Goal: Task Accomplishment & Management: Complete application form

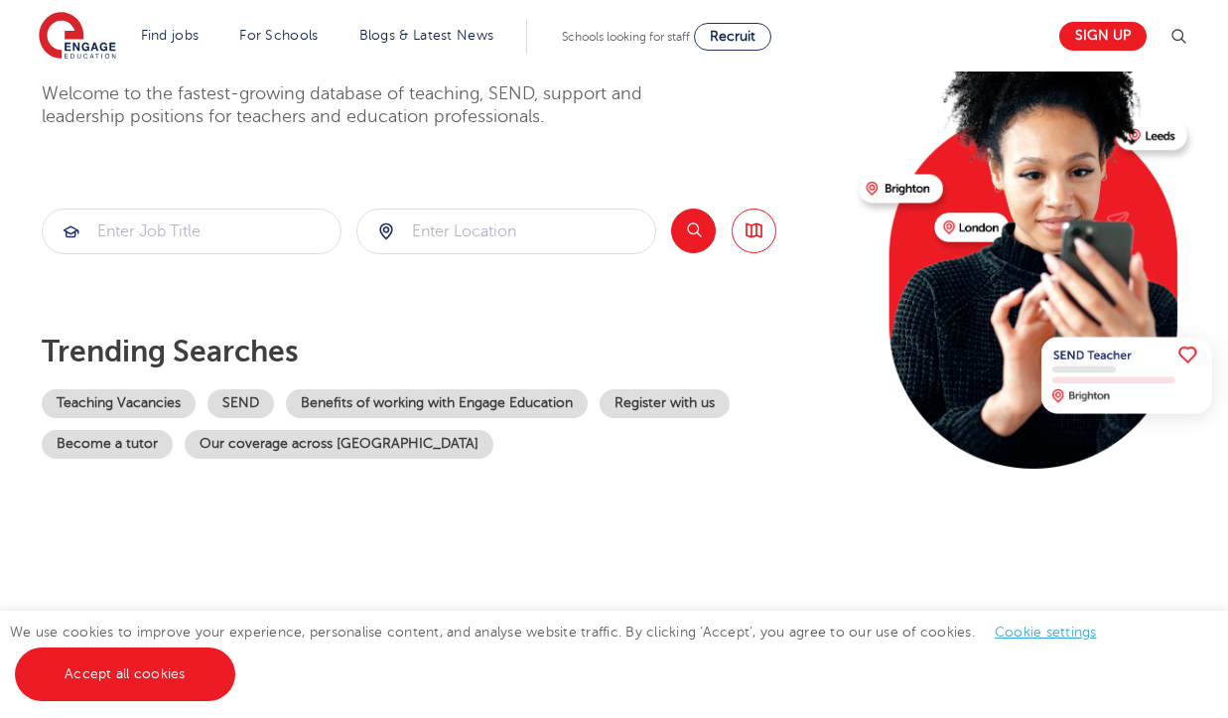
scroll to position [171, 0]
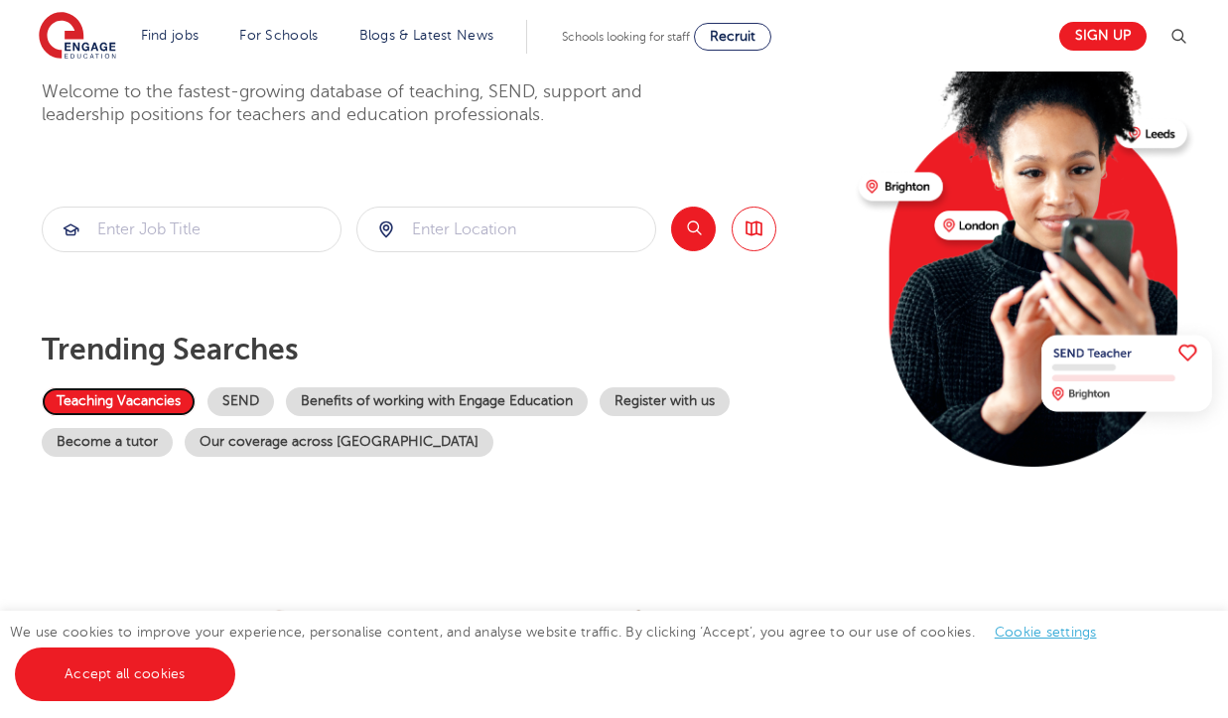
click at [138, 389] on link "Teaching Vacancies" at bounding box center [119, 401] width 154 height 29
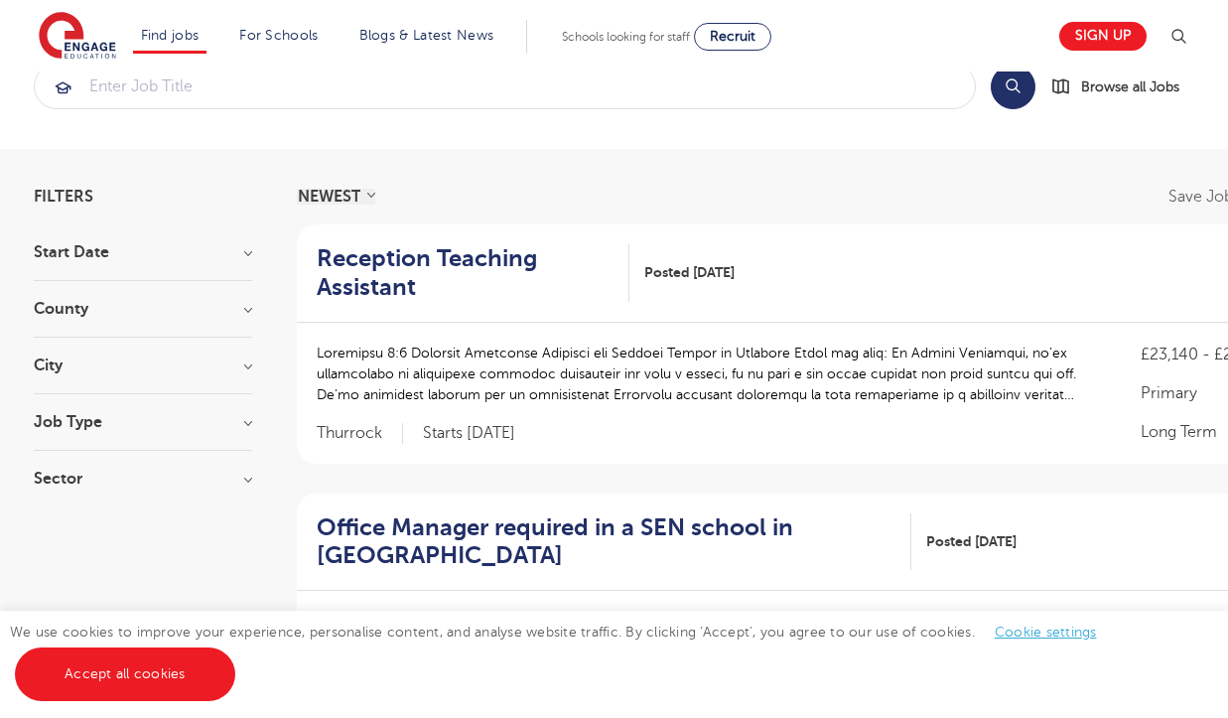
scroll to position [49, 0]
click at [207, 313] on h3 "County" at bounding box center [143, 308] width 218 height 16
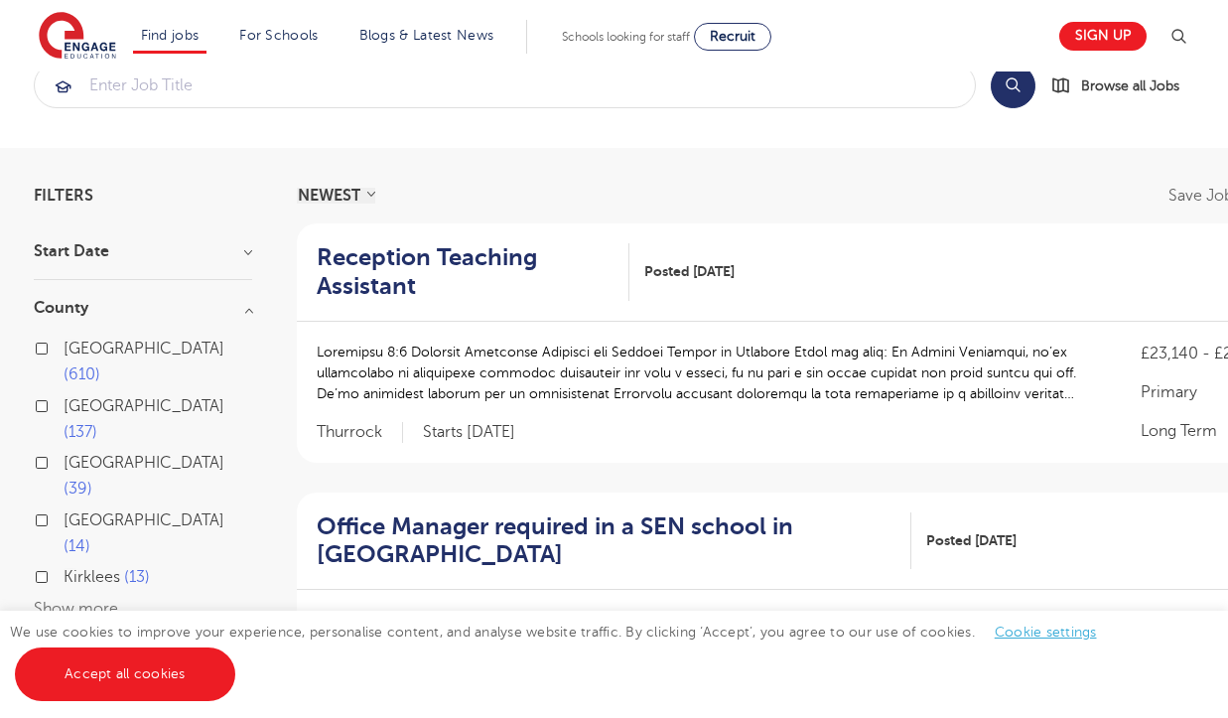
click at [64, 393] on label "[GEOGRAPHIC_DATA] 137" at bounding box center [158, 419] width 189 height 53
click at [64, 397] on input "[GEOGRAPHIC_DATA] 137" at bounding box center [70, 403] width 13 height 13
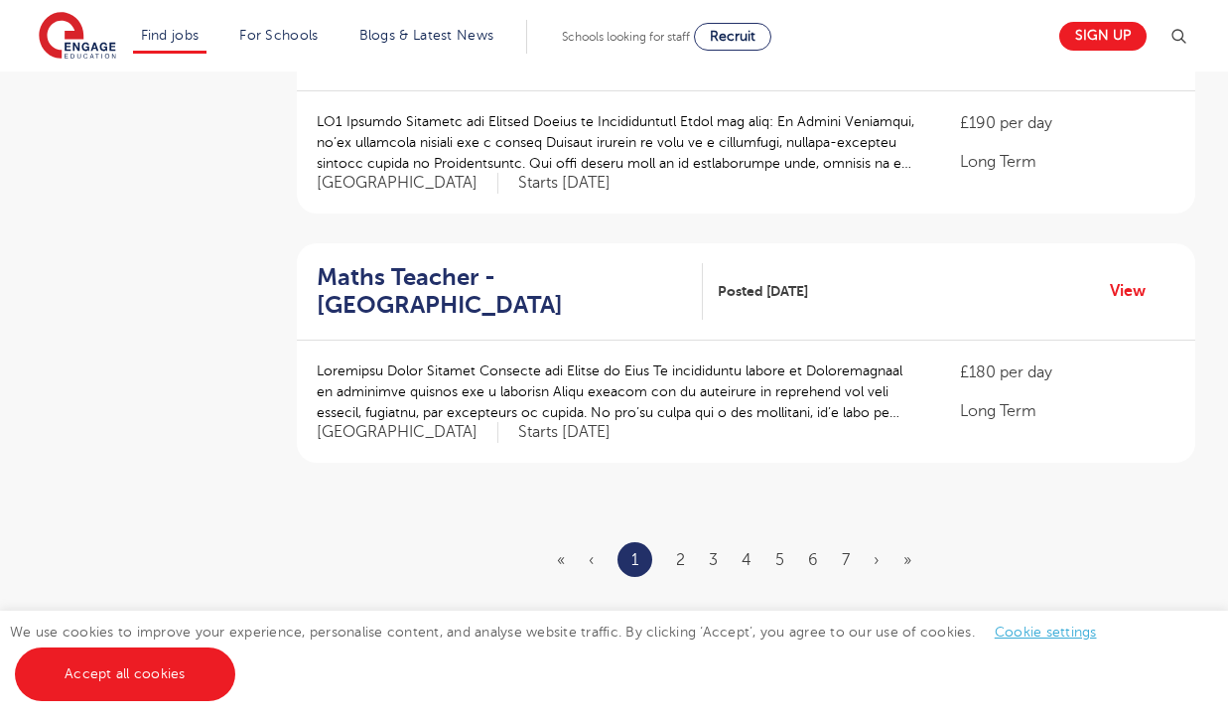
scroll to position [2300, 0]
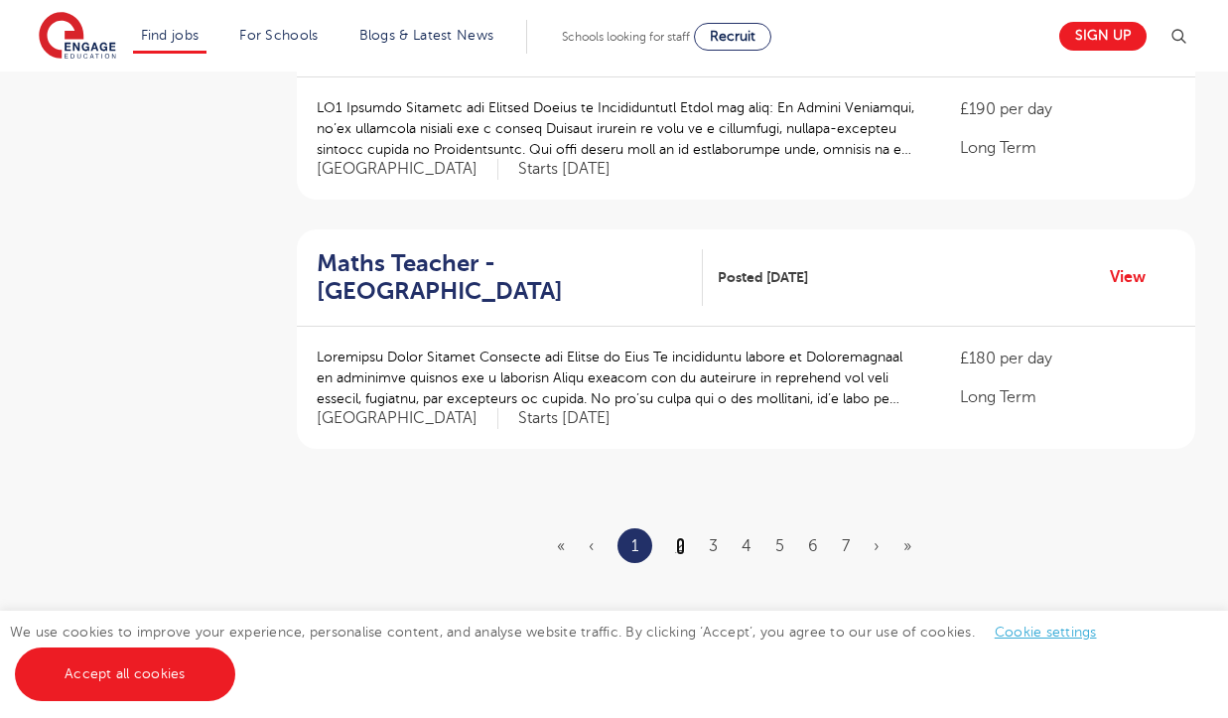
click at [679, 537] on link "2" at bounding box center [680, 546] width 9 height 18
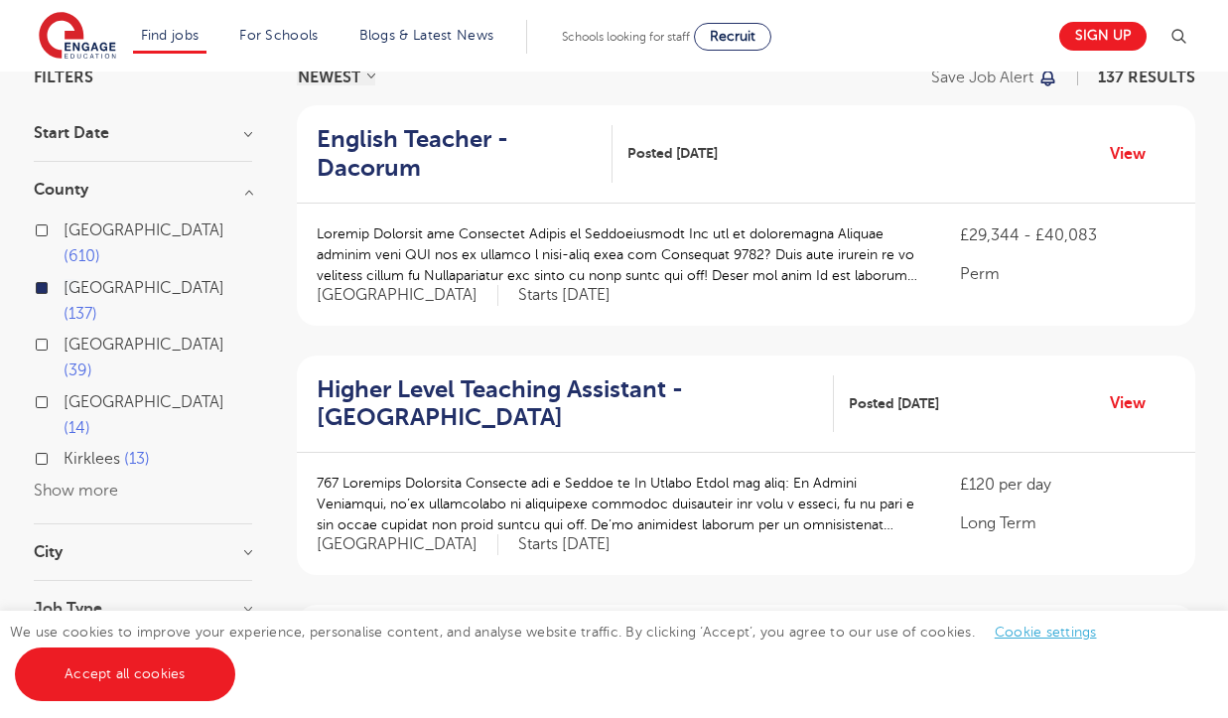
scroll to position [171, 0]
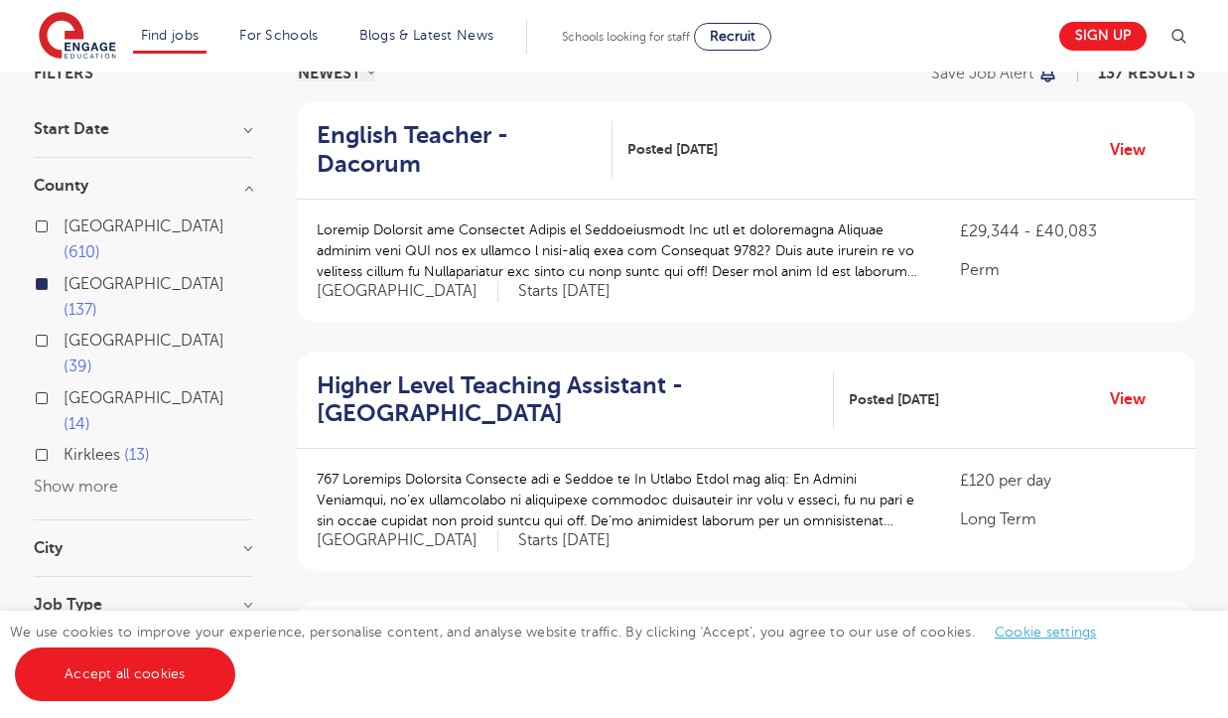
click at [193, 540] on h3 "City" at bounding box center [143, 548] width 218 height 16
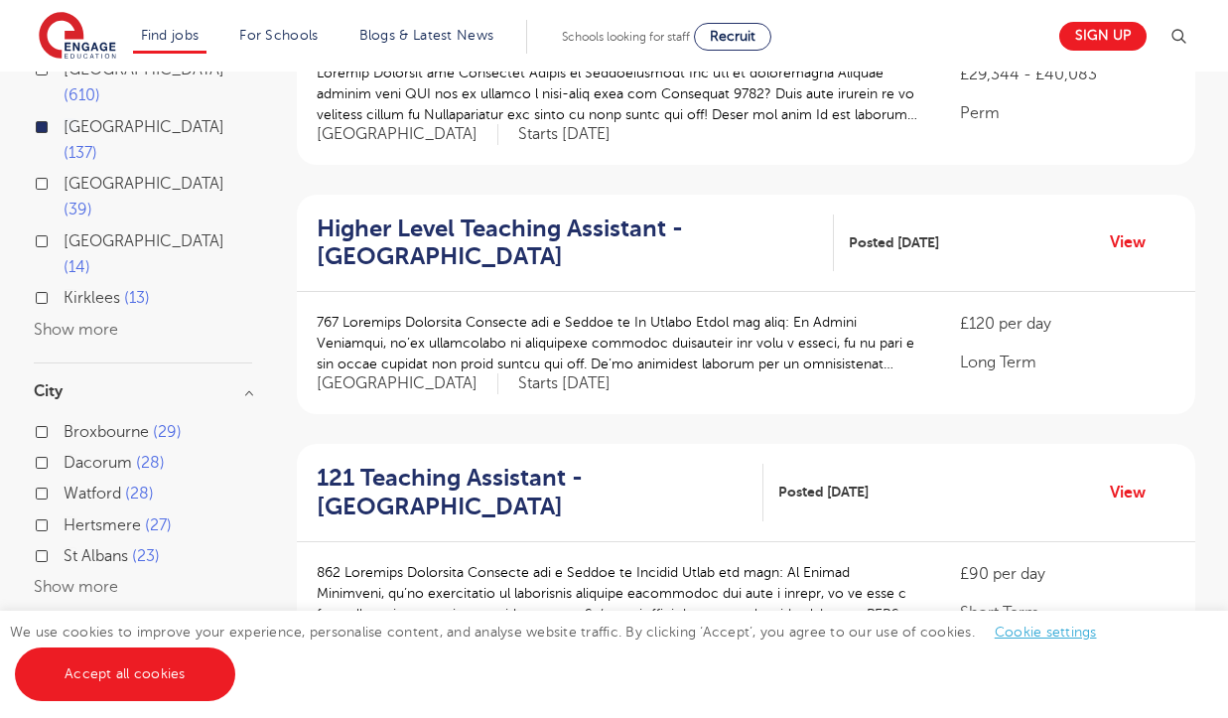
scroll to position [331, 0]
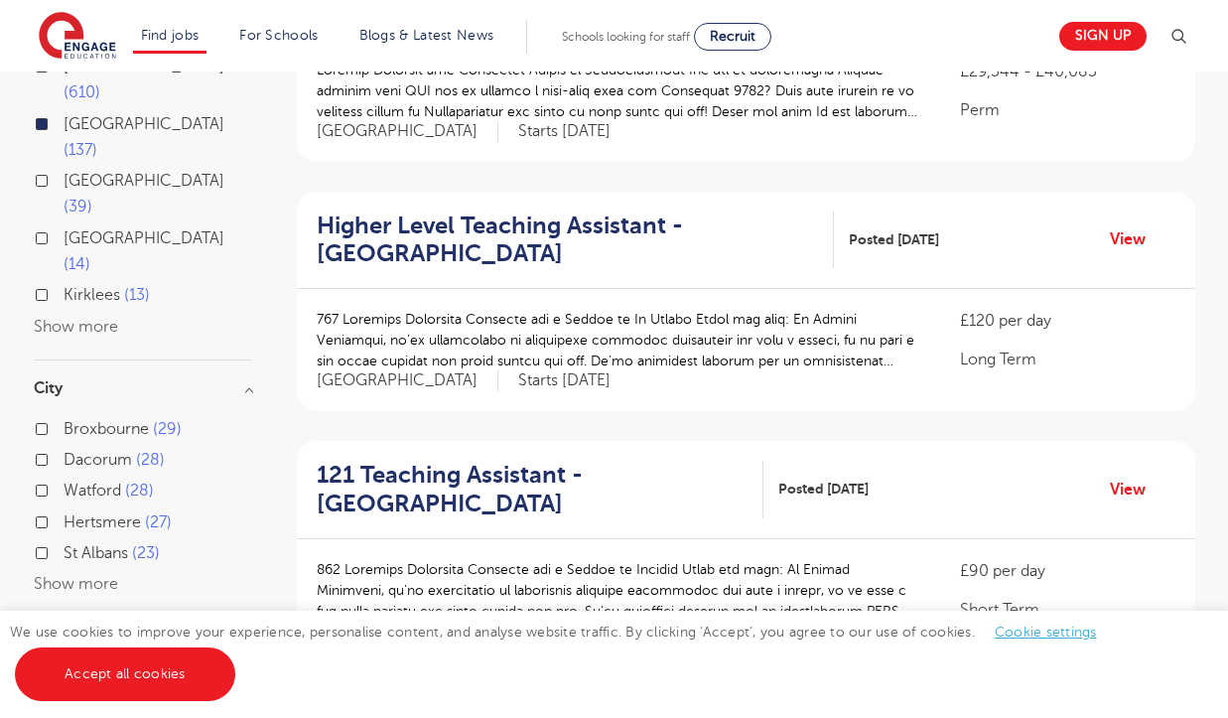
click at [89, 575] on button "Show more" at bounding box center [76, 584] width 84 height 18
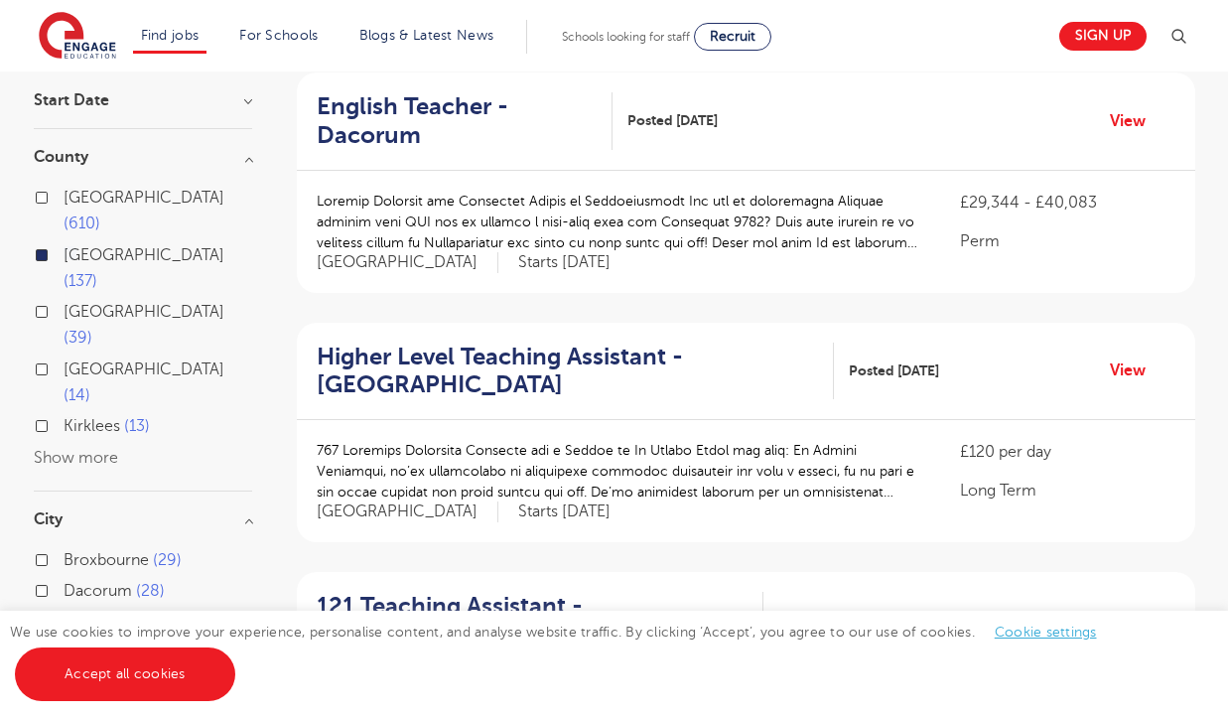
scroll to position [199, 0]
click at [64, 243] on label "Hertfordshire 137" at bounding box center [158, 269] width 189 height 53
click at [64, 247] on input "Hertfordshire 137" at bounding box center [70, 253] width 13 height 13
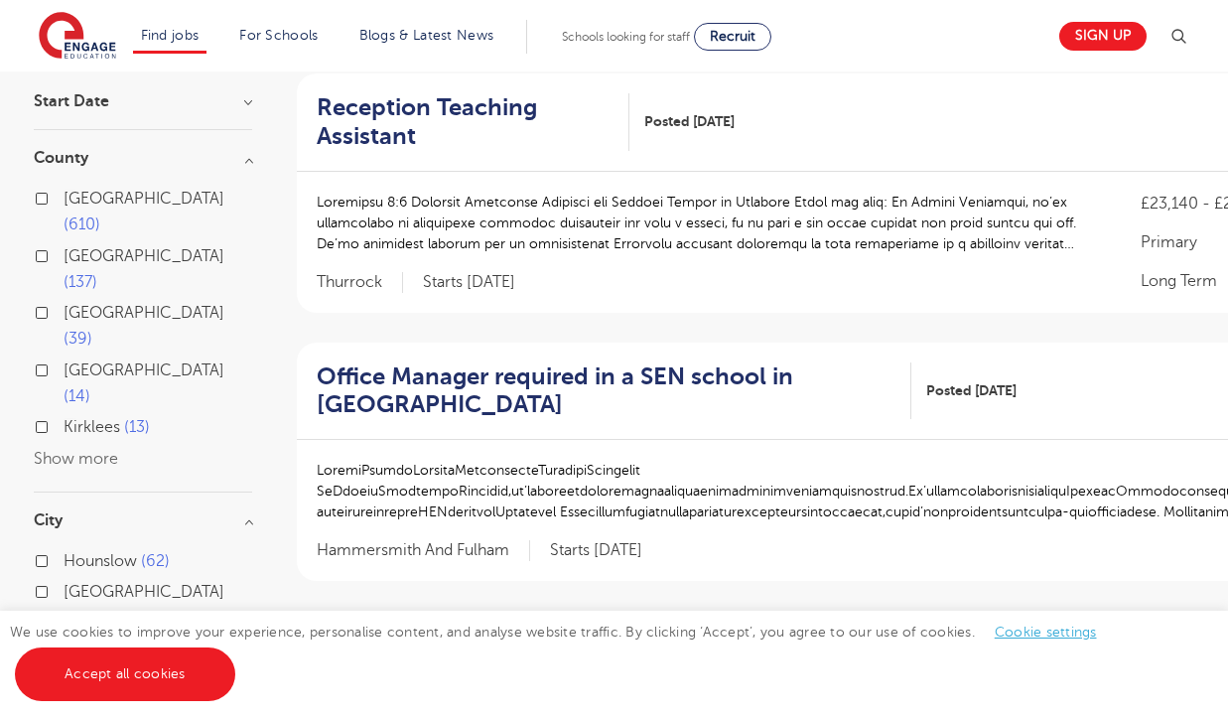
click at [64, 193] on label "London 610" at bounding box center [158, 212] width 189 height 53
click at [64, 193] on input "London 610" at bounding box center [70, 196] width 13 height 13
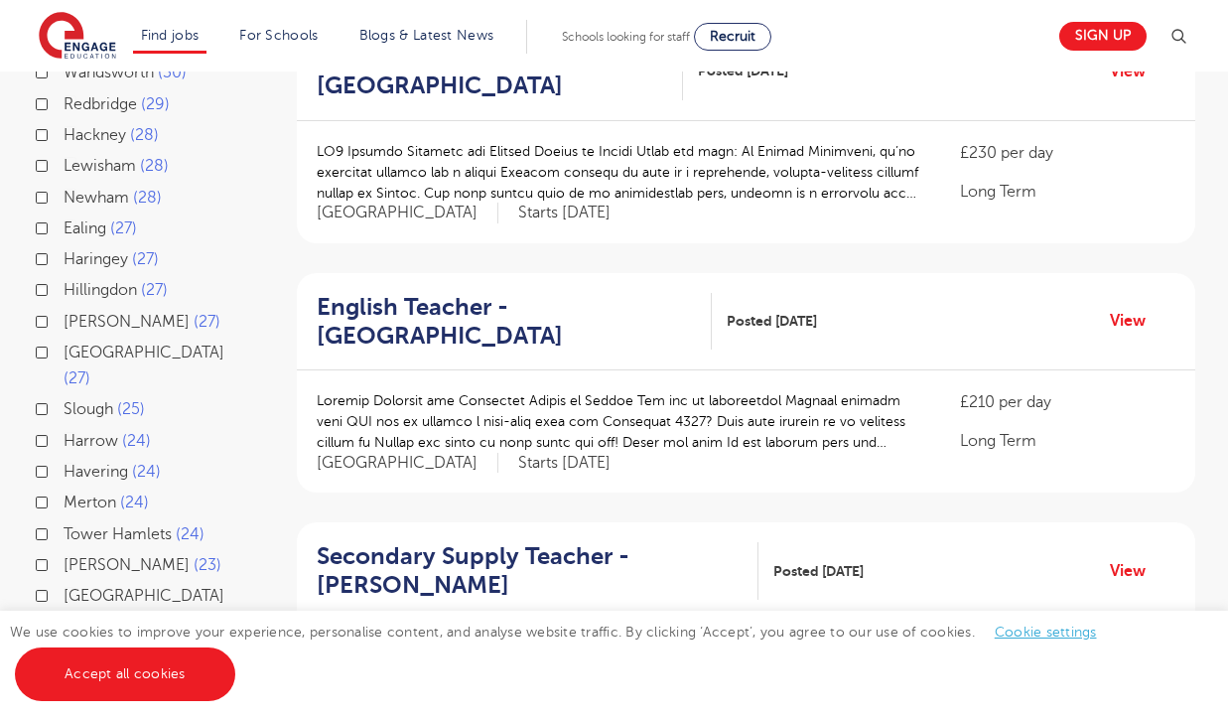
scroll to position [749, 0]
click at [64, 639] on label "Barnet 20" at bounding box center [103, 652] width 79 height 26
click at [64, 643] on input "Barnet 20" at bounding box center [70, 649] width 13 height 13
checkbox input "true"
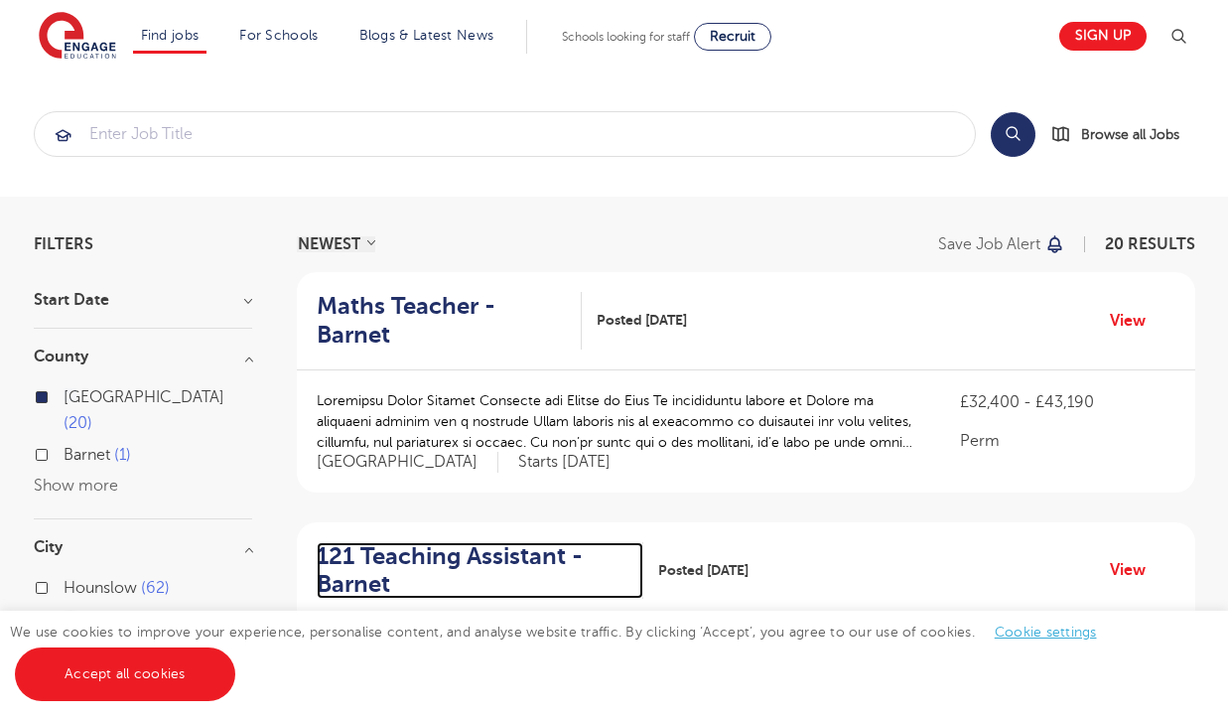
click at [512, 542] on h2 "121 Teaching Assistant - Barnet" at bounding box center [472, 571] width 311 height 58
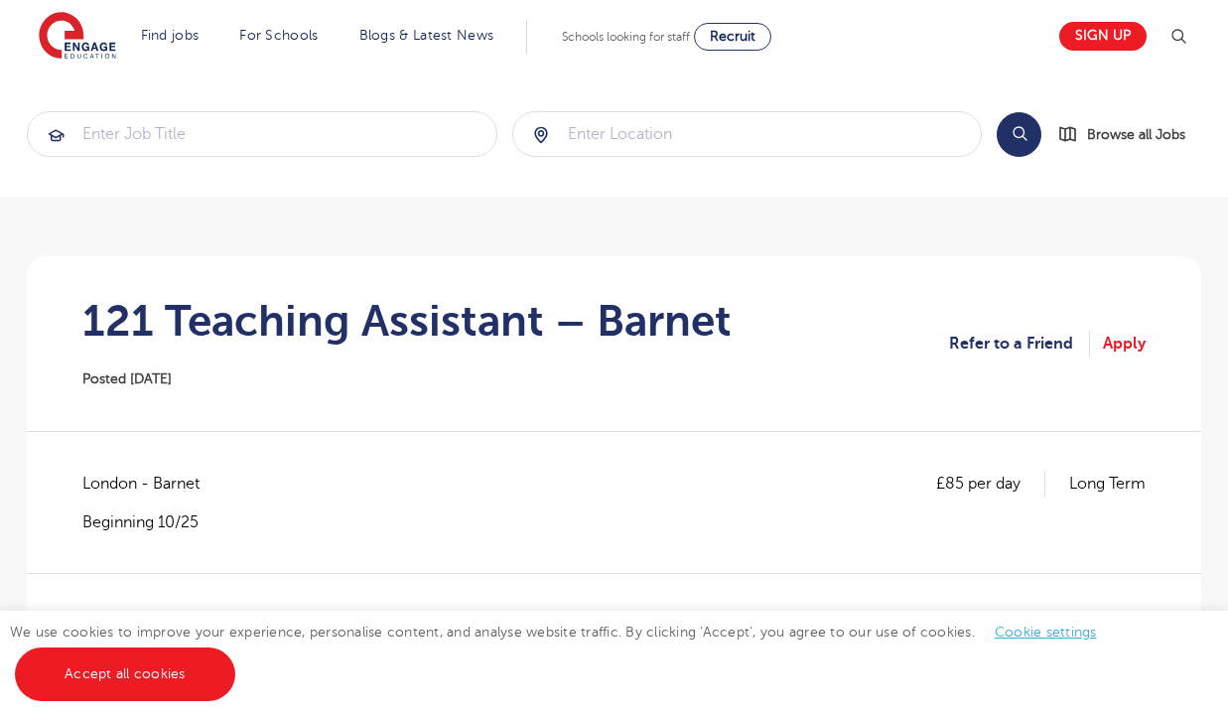
scroll to position [5, 0]
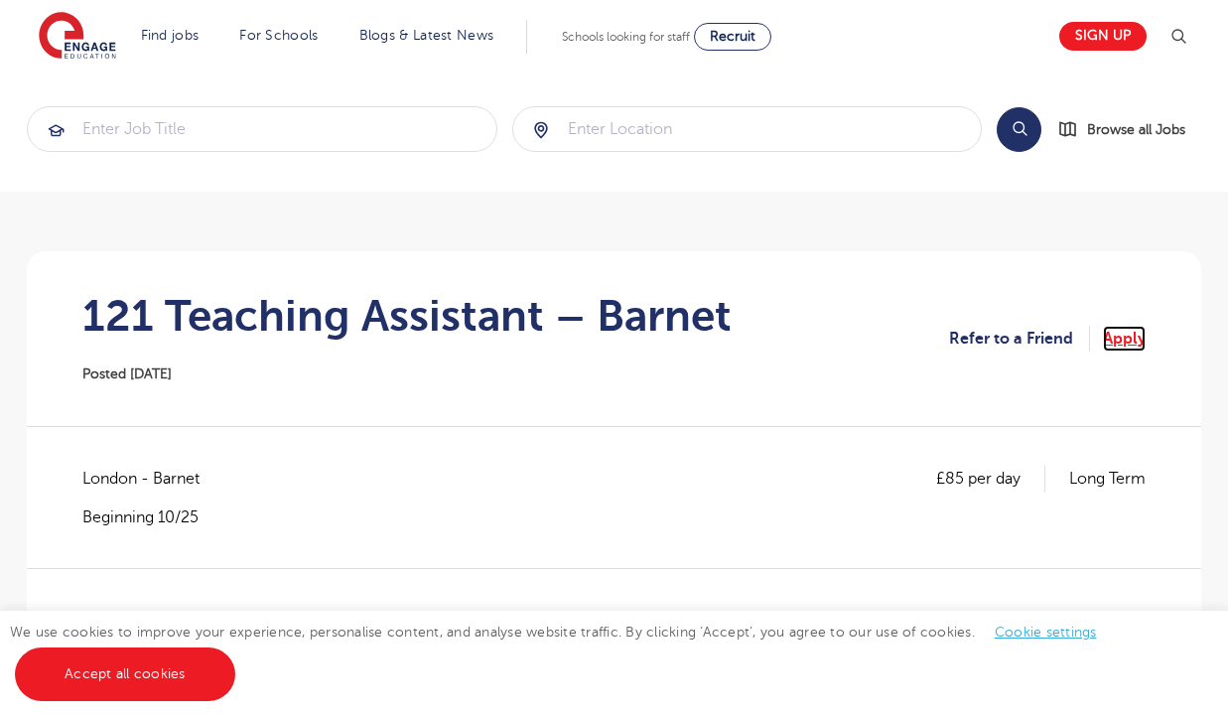
click at [1111, 334] on link "Apply" at bounding box center [1124, 339] width 43 height 26
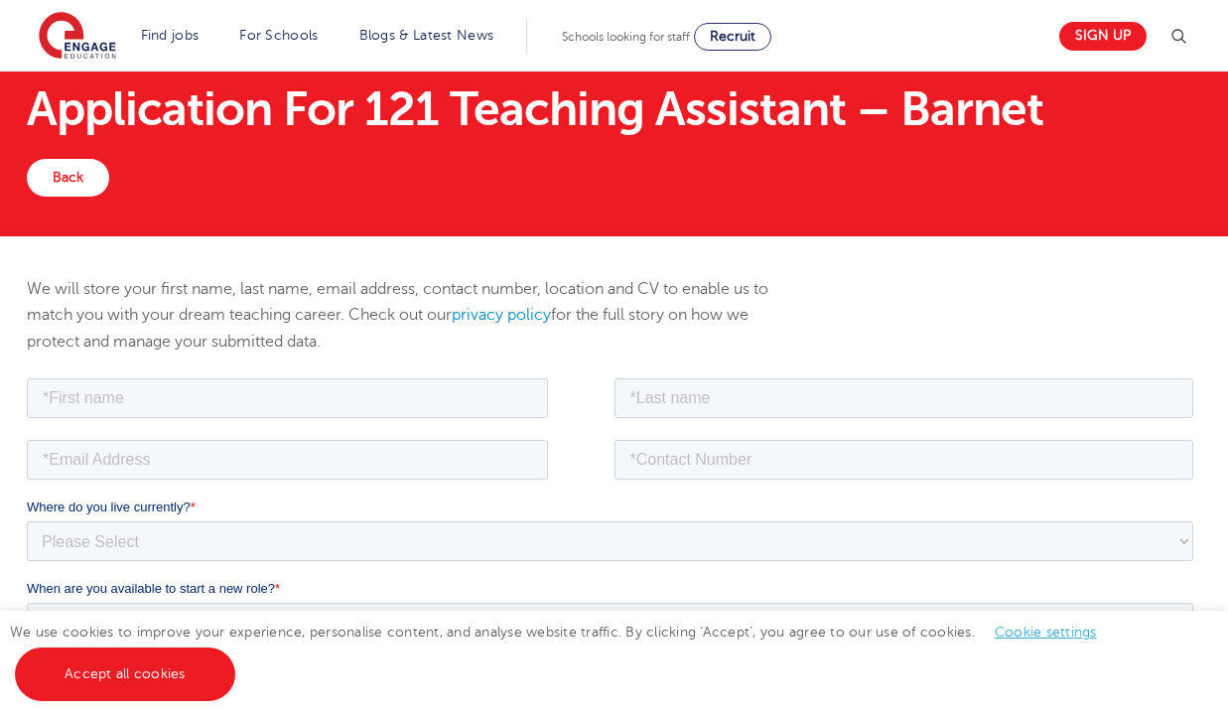
scroll to position [68, 0]
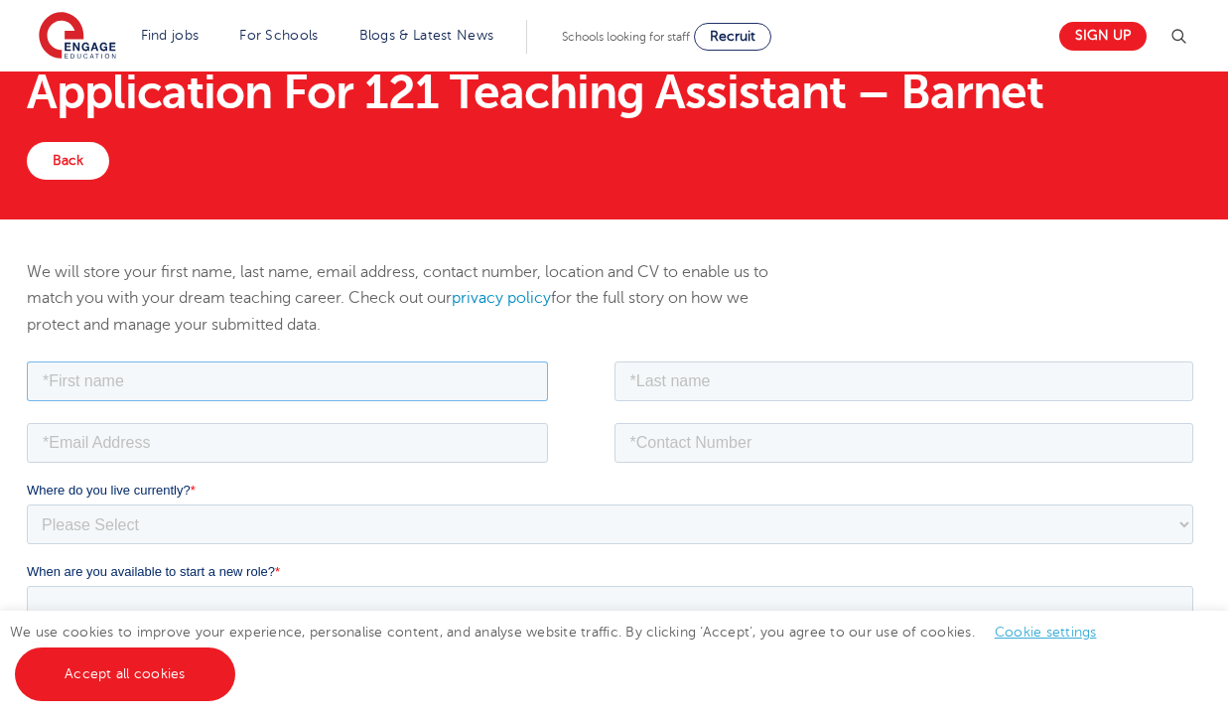
click at [327, 372] on input "text" at bounding box center [287, 380] width 521 height 40
type input "Riona"
click at [778, 383] on input "text" at bounding box center [904, 380] width 580 height 40
type input "Mustafa"
click at [288, 452] on input "email" at bounding box center [287, 442] width 521 height 40
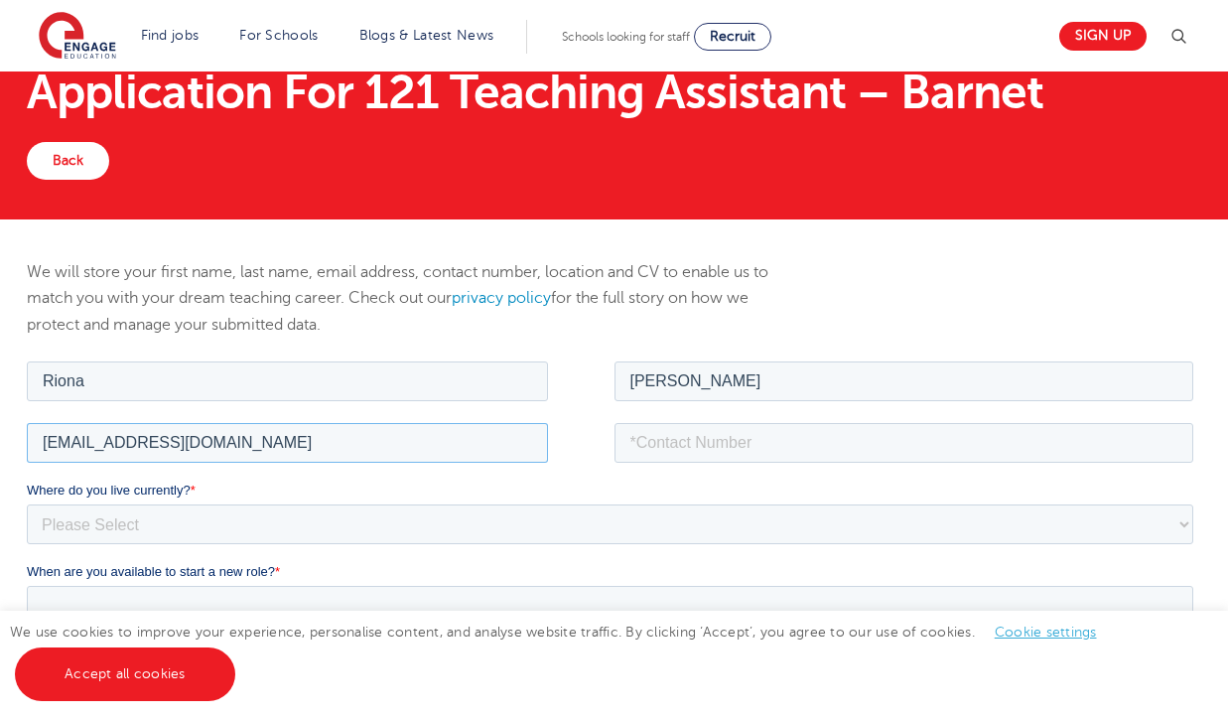
type input "rionamustafa02@gmail.com"
click at [789, 442] on input "tel" at bounding box center [904, 442] width 580 height 40
type input "07542823694"
click at [378, 513] on select "Please Select UK Canada Ireland Australia New Zealand Europe USA South Africa J…" at bounding box center [610, 523] width 1166 height 40
select select "UK"
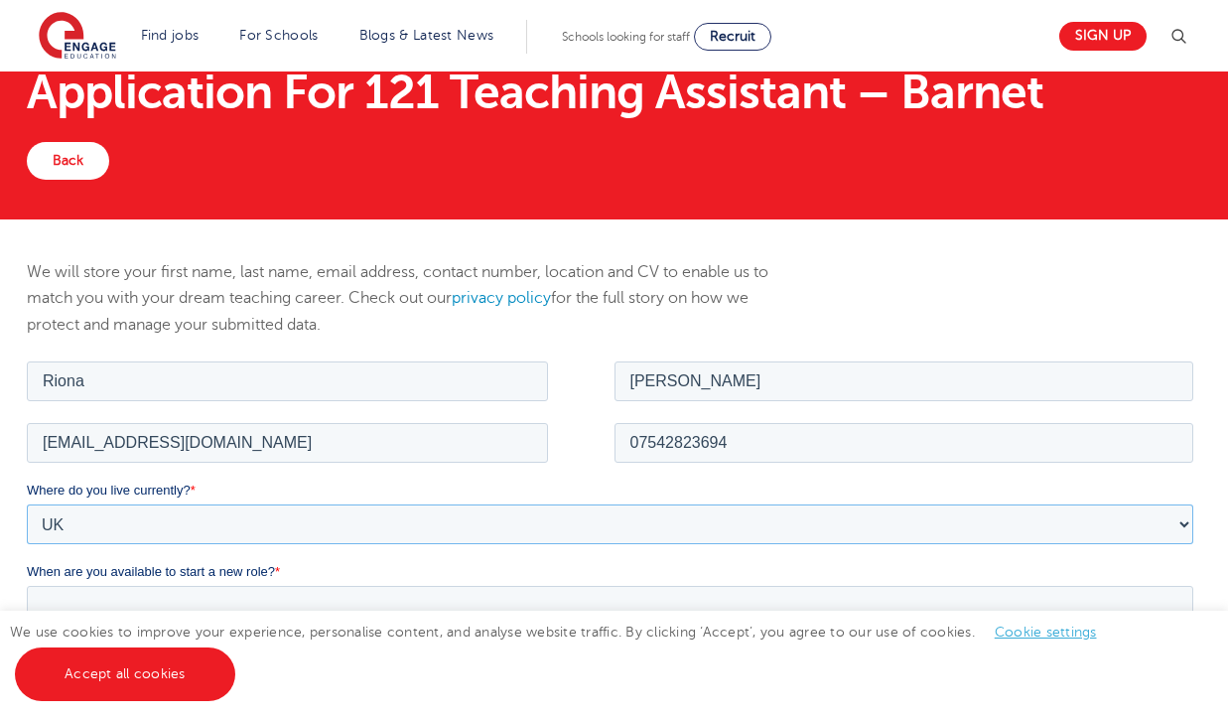
click at [27, 503] on select "Please Select UK Canada Ireland Australia New Zealand Europe USA South Africa J…" at bounding box center [610, 523] width 1166 height 40
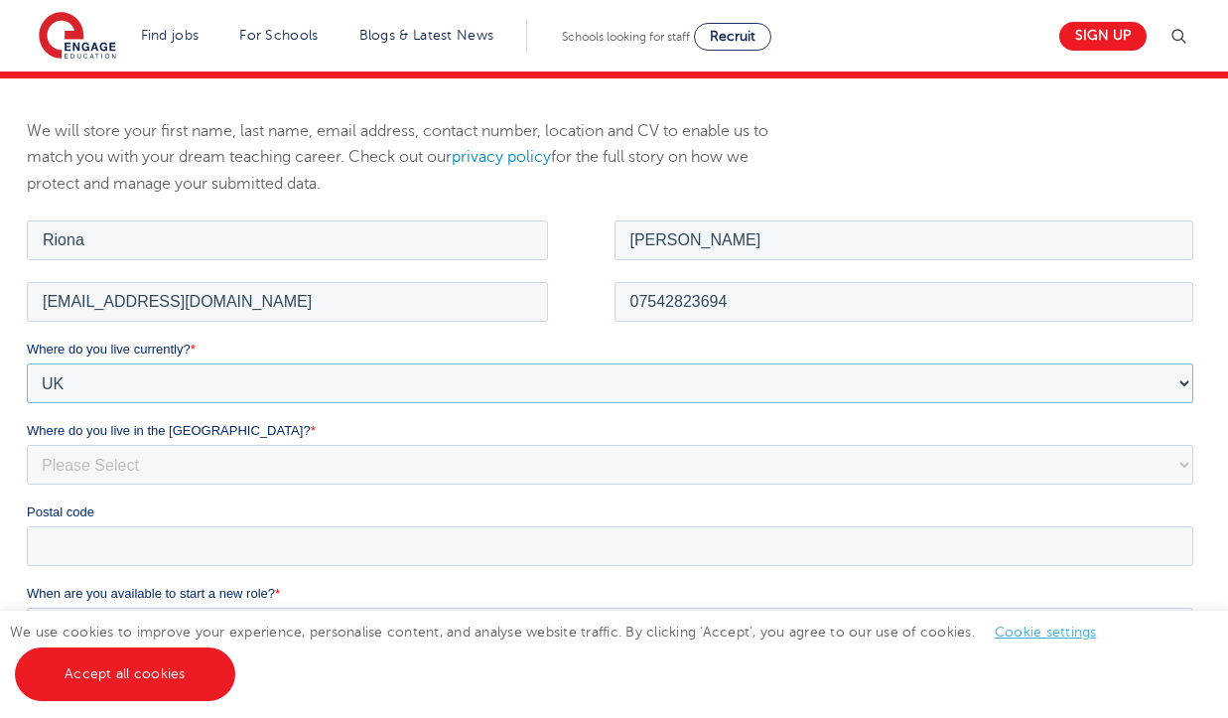
scroll to position [214, 0]
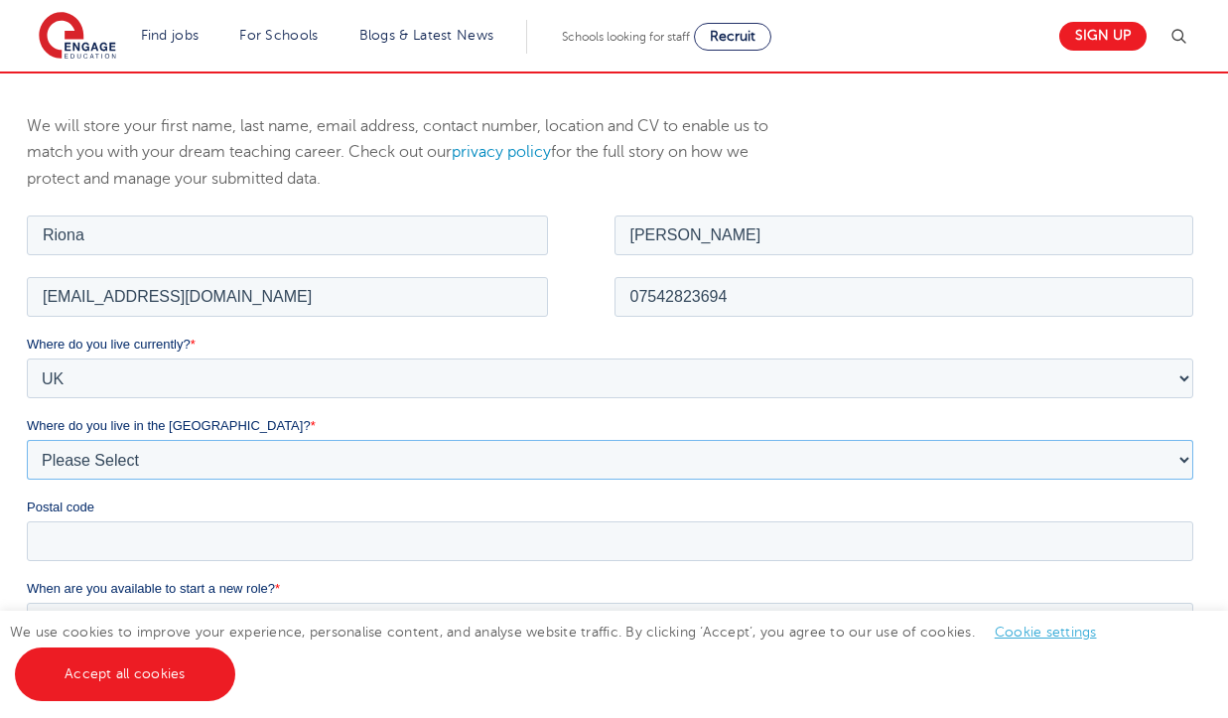
click at [282, 464] on select "Please Select Overseas Barnsley Bedfordshire Berkshire Bournemouth Bracknell Fo…" at bounding box center [610, 459] width 1166 height 40
select select "Hertfordshire"
click at [27, 439] on select "Please Select Overseas Barnsley Bedfordshire Berkshire Bournemouth Bracknell Fo…" at bounding box center [610, 459] width 1166 height 40
click at [164, 534] on input "Postal code" at bounding box center [610, 540] width 1166 height 40
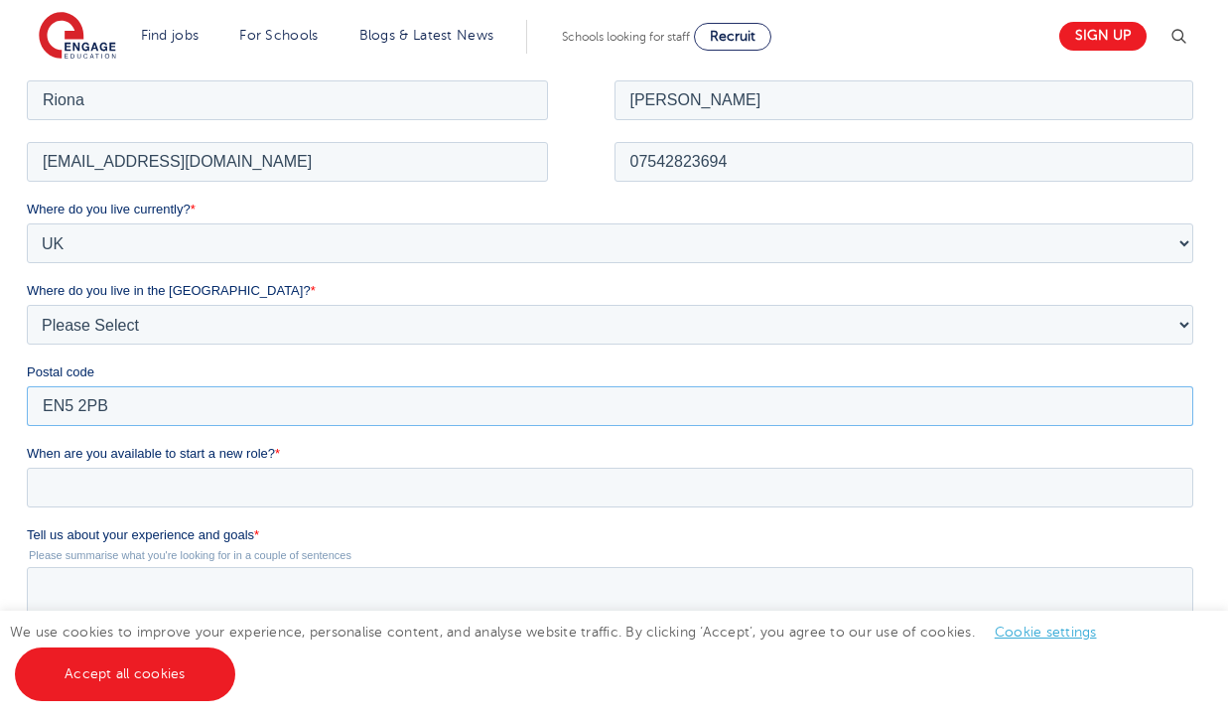
scroll to position [347, 0]
type input "EN5 2PB"
click at [256, 478] on input "When are you available to start a new role? *" at bounding box center [610, 489] width 1166 height 40
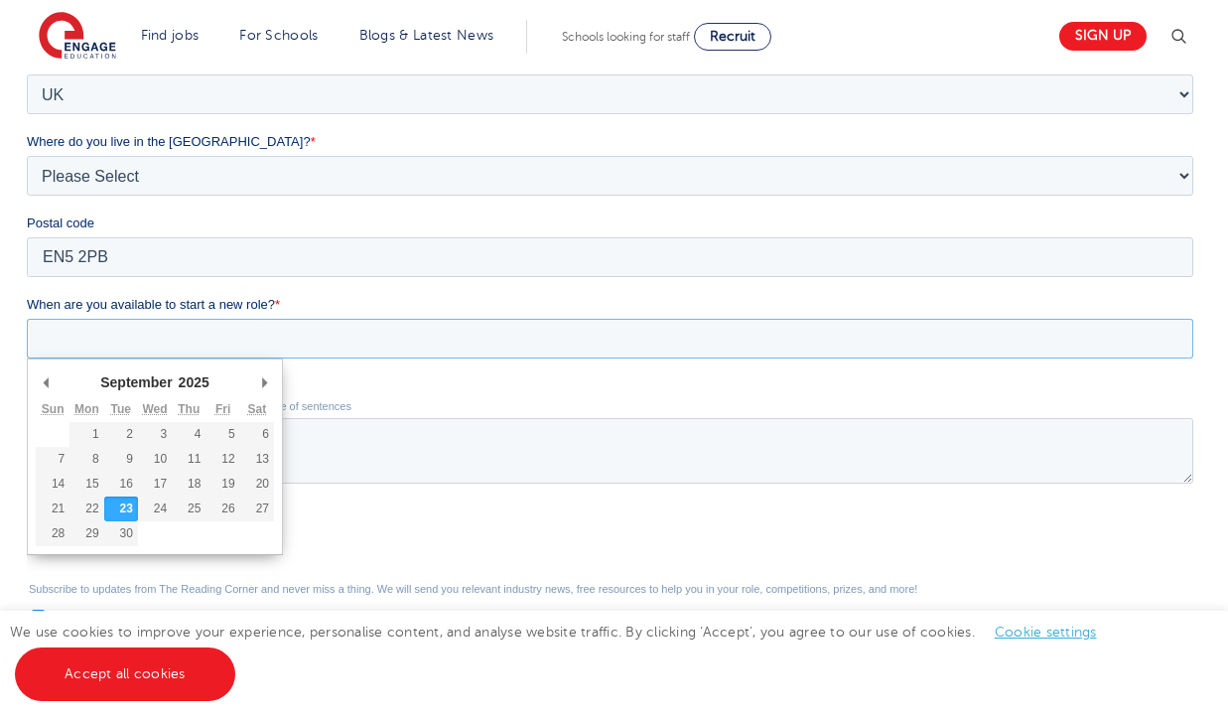
scroll to position [503, 0]
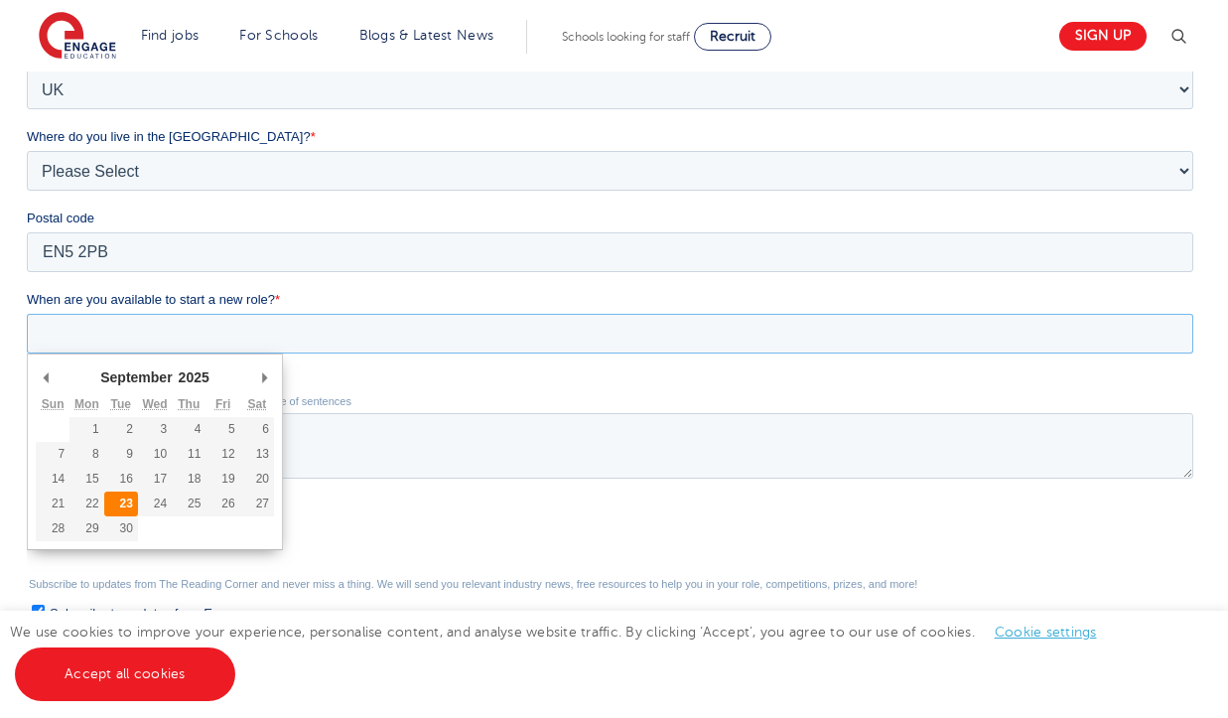
type div "2025-09-23"
type input "2025/09/23"
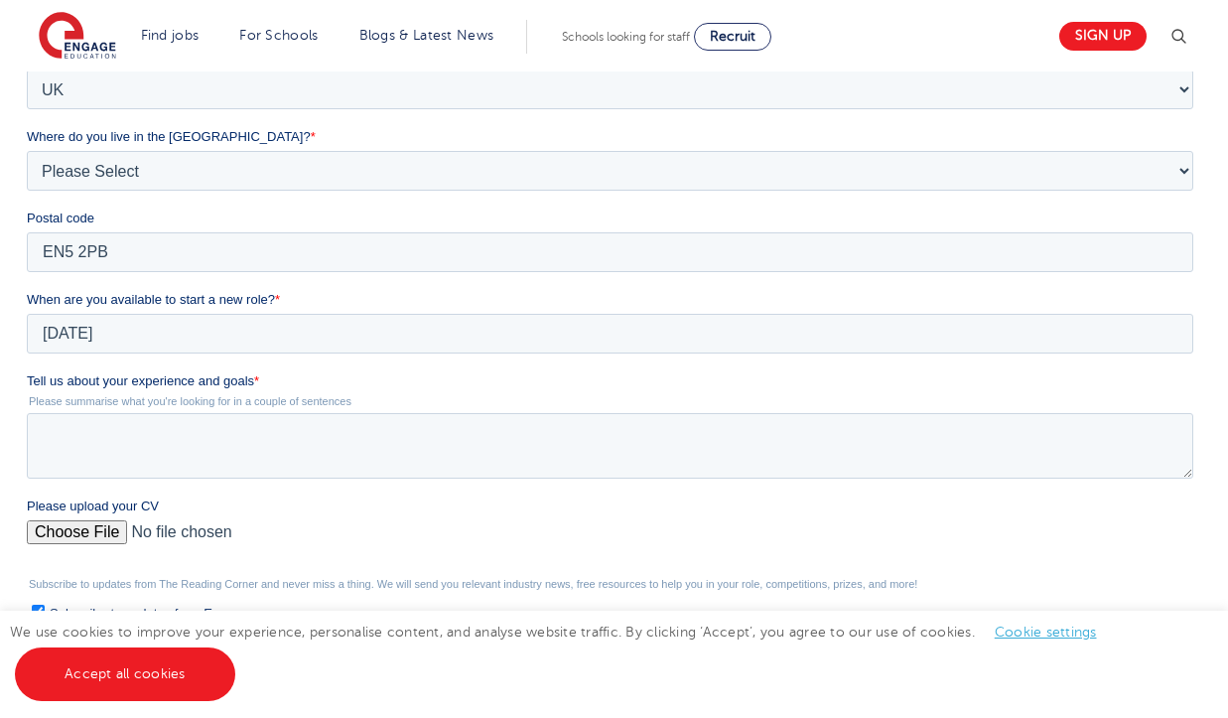
scroll to position [523, 0]
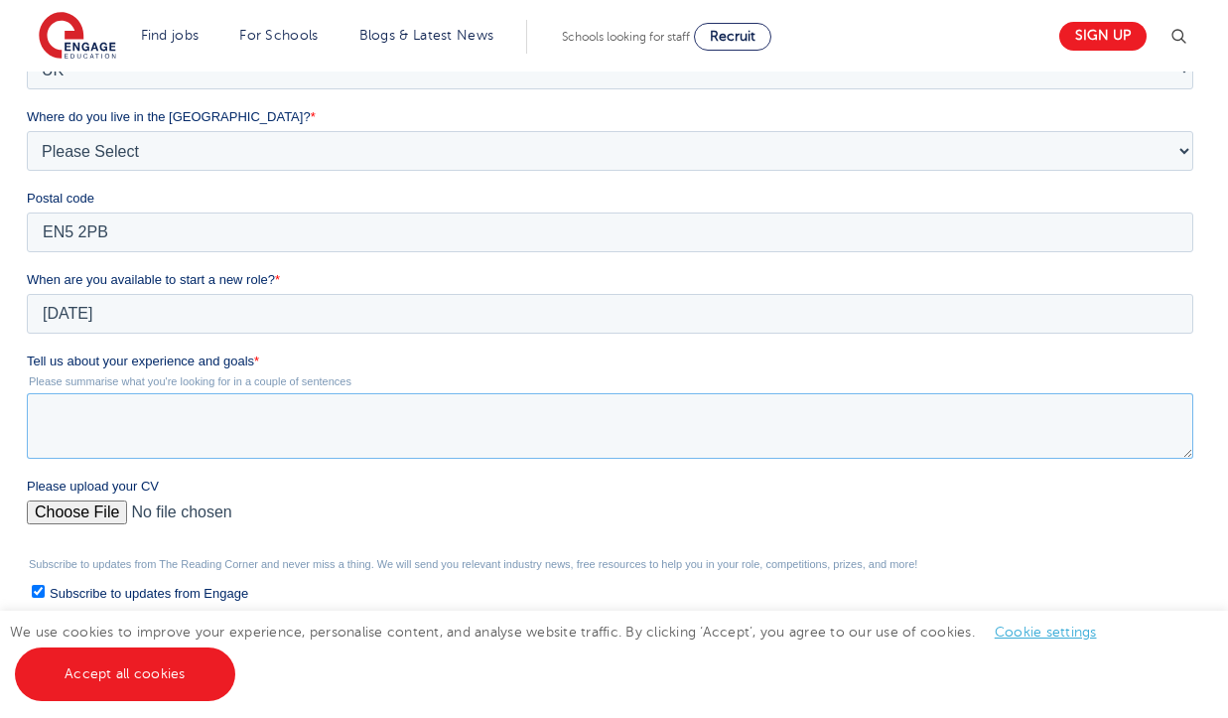
click at [160, 421] on textarea "Tell us about your experience and goals *" at bounding box center [610, 426] width 1166 height 66
paste textarea "I am interested in applying for Teaching Assistant roles through your agency. I…"
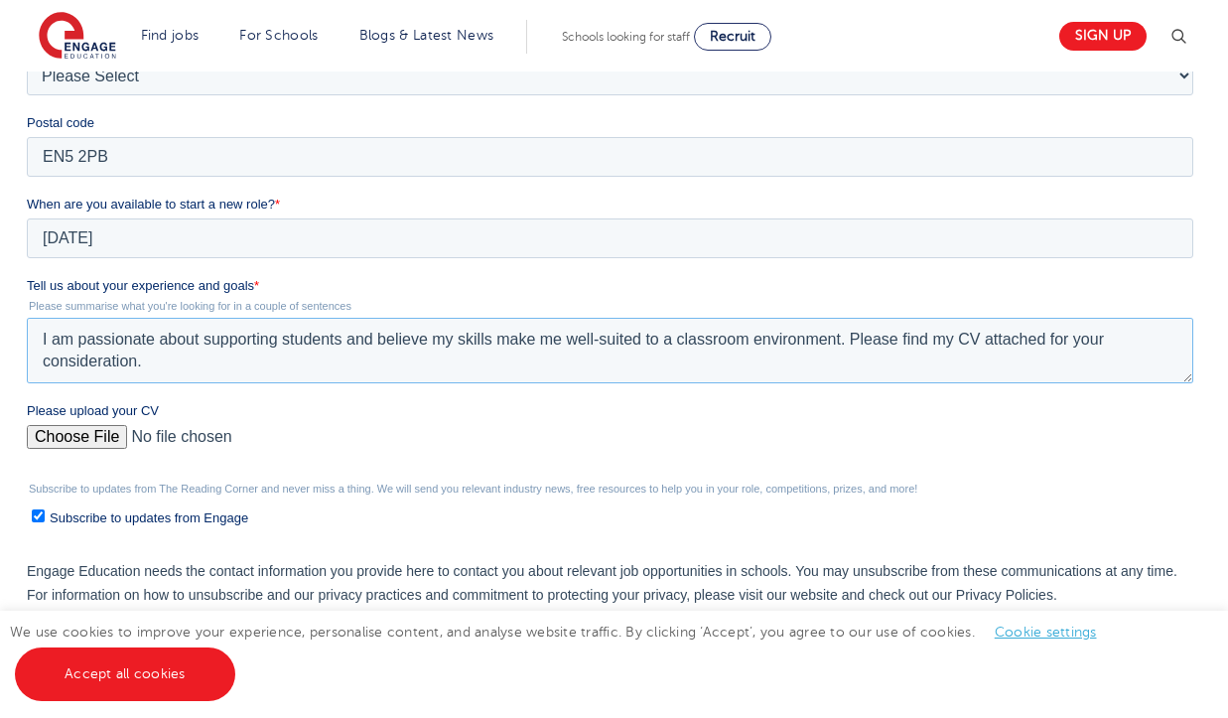
scroll to position [601, 0]
type textarea "I am interested in applying for Teaching Assistant roles through your agency. I…"
click at [85, 442] on input "Please upload your CV" at bounding box center [610, 443] width 1166 height 40
type input "C:\fakepath\RIONA CV - TA.pdf"
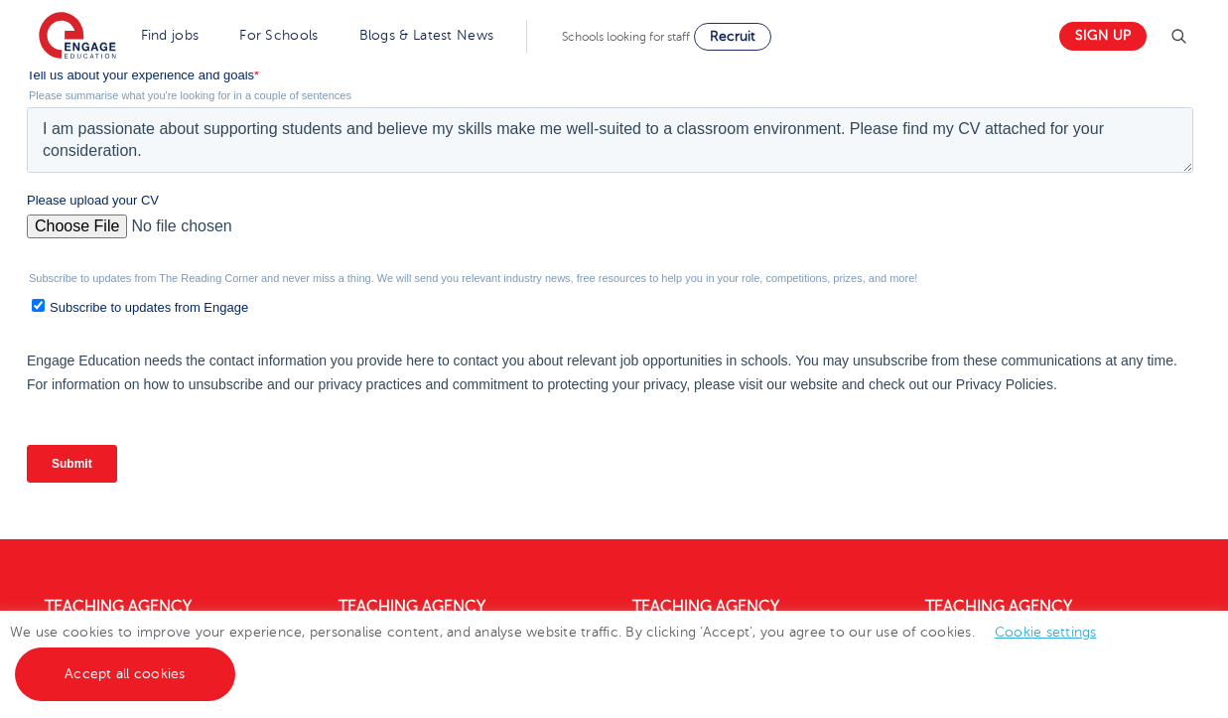
scroll to position [819, 0]
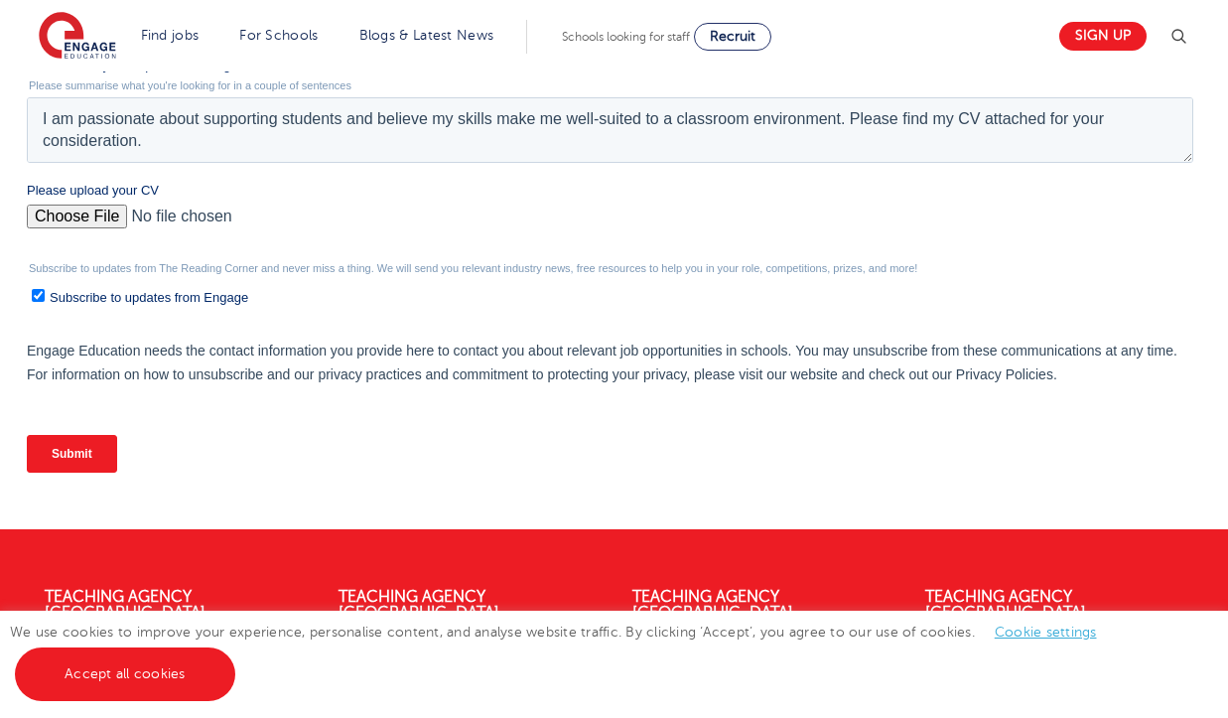
click at [76, 453] on input "Submit" at bounding box center [72, 454] width 90 height 38
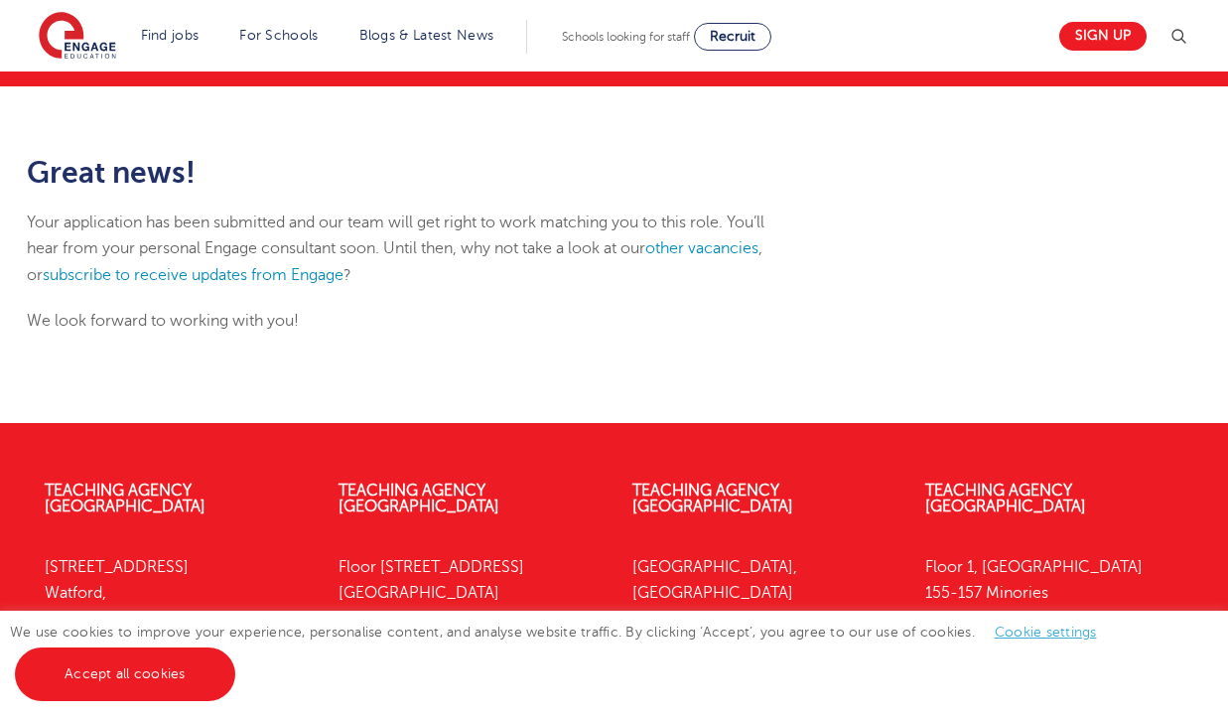
scroll to position [213, 0]
